Goal: Transaction & Acquisition: Purchase product/service

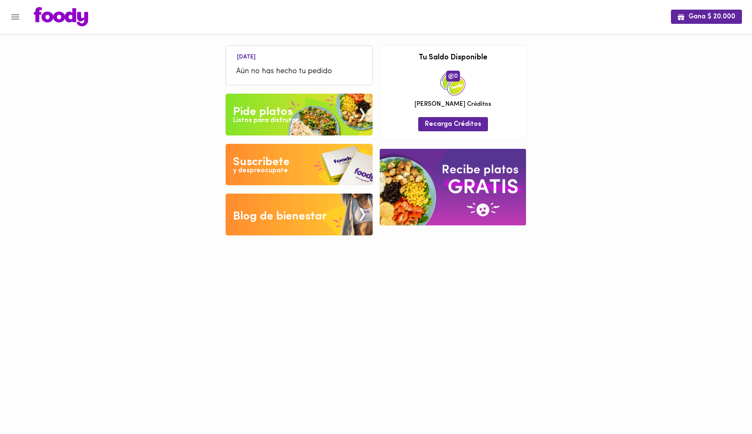
click at [324, 125] on img at bounding box center [299, 115] width 147 height 42
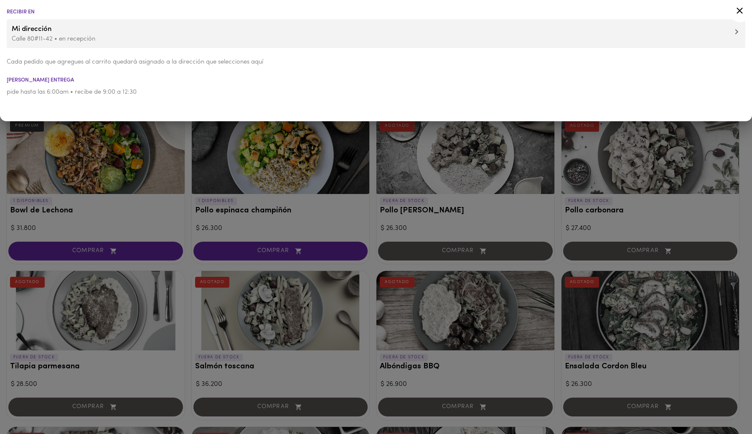
click at [741, 12] on icon at bounding box center [740, 10] width 10 height 10
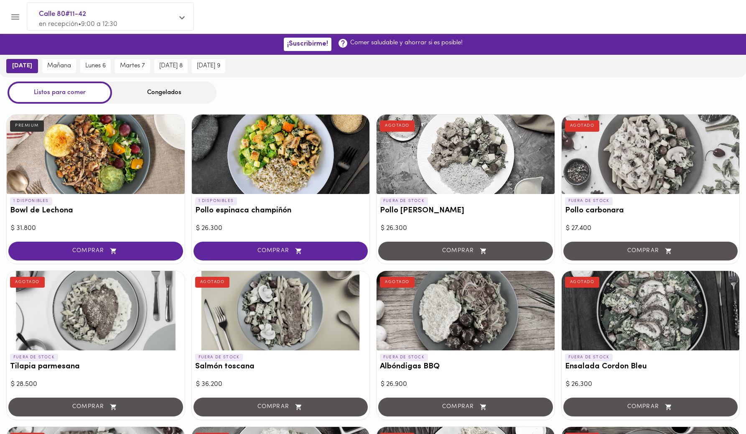
click at [161, 93] on div "Congelados" at bounding box center [164, 93] width 104 height 22
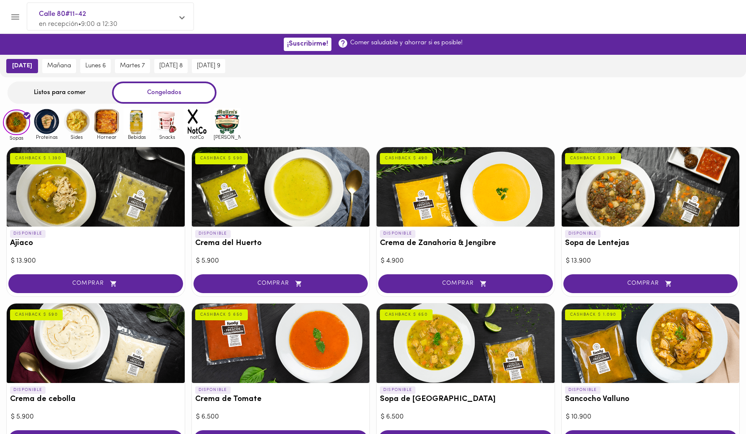
click at [44, 117] on img at bounding box center [46, 121] width 27 height 27
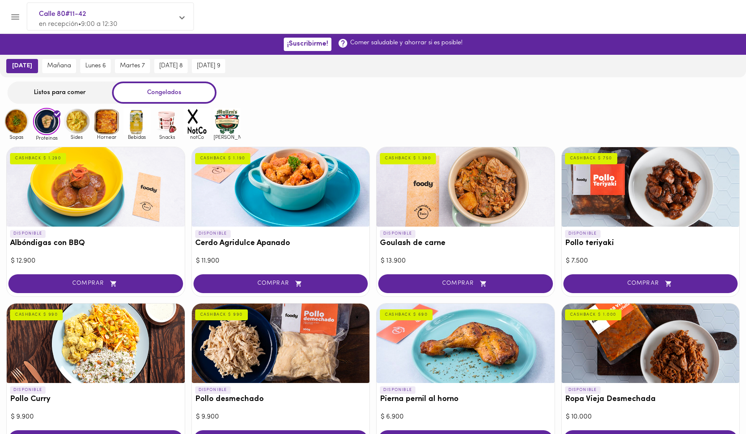
click at [69, 90] on div "Listos para comer" at bounding box center [60, 93] width 104 height 22
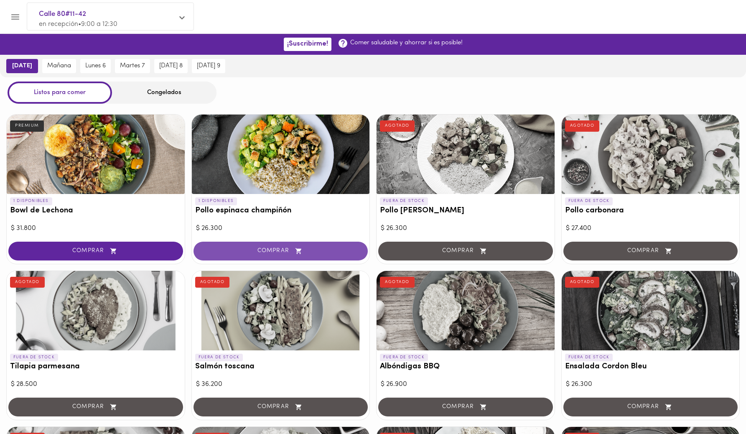
click at [298, 247] on icon "button" at bounding box center [298, 250] width 10 height 7
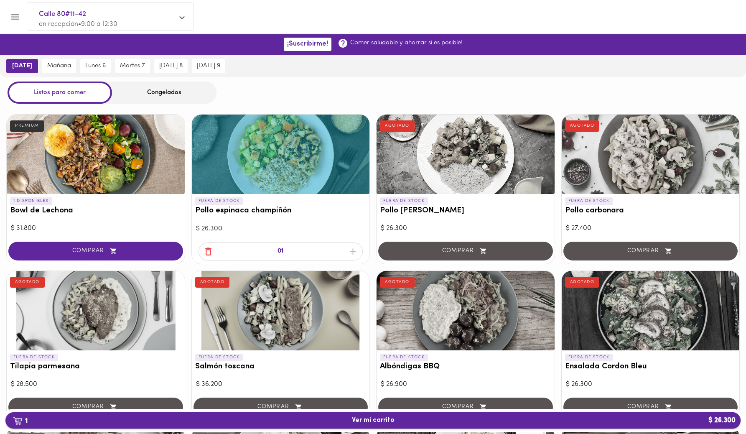
click at [465, 421] on span "1 Ver mi carrito $ 26.300" at bounding box center [373, 420] width 722 height 8
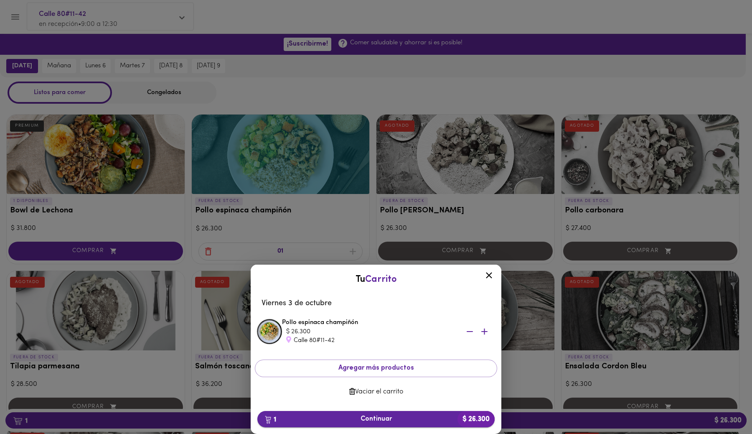
click at [475, 416] on b "$ 26.300" at bounding box center [476, 419] width 37 height 16
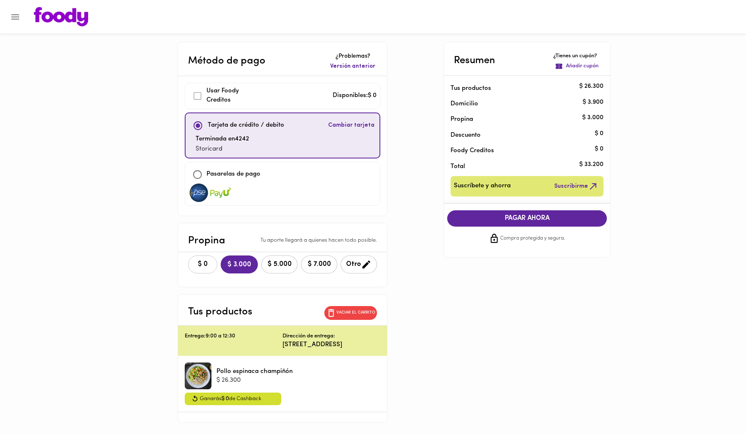
click at [194, 265] on span "$ 0" at bounding box center [203, 264] width 18 height 8
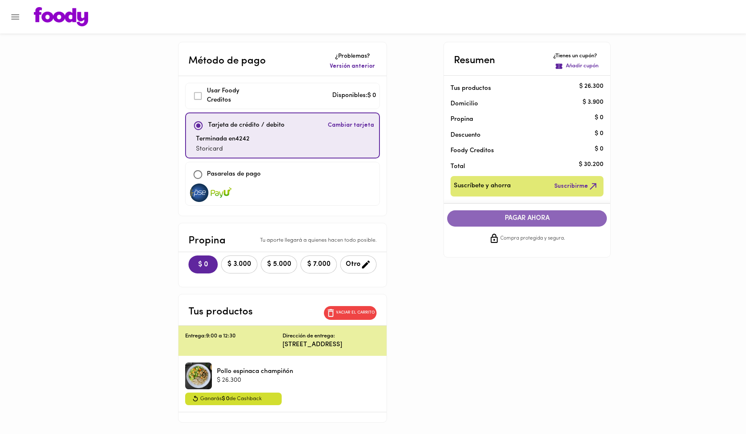
click at [531, 222] on span "PAGAR AHORA" at bounding box center [527, 218] width 143 height 8
